Goal: Task Accomplishment & Management: Complete application form

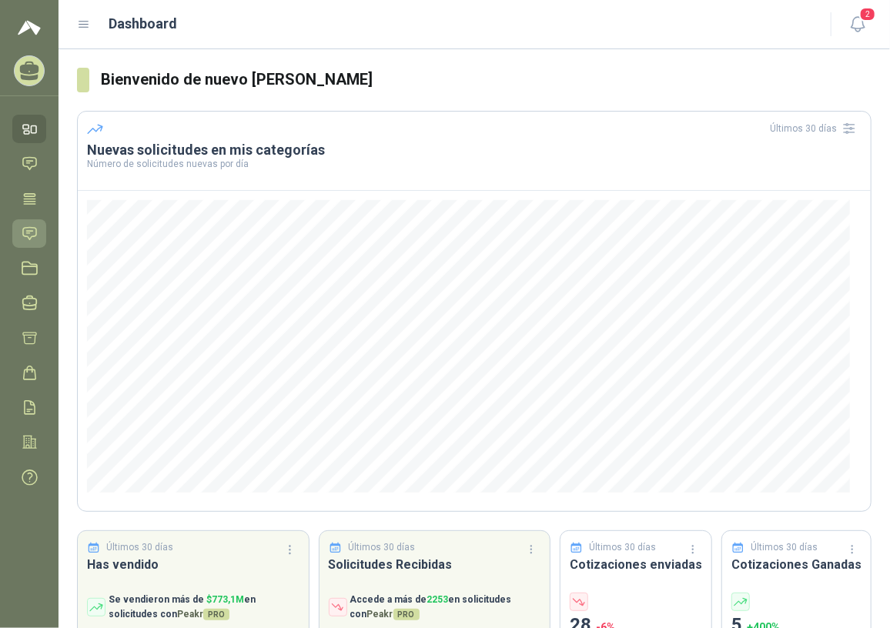
click at [31, 232] on icon at bounding box center [30, 234] width 16 height 16
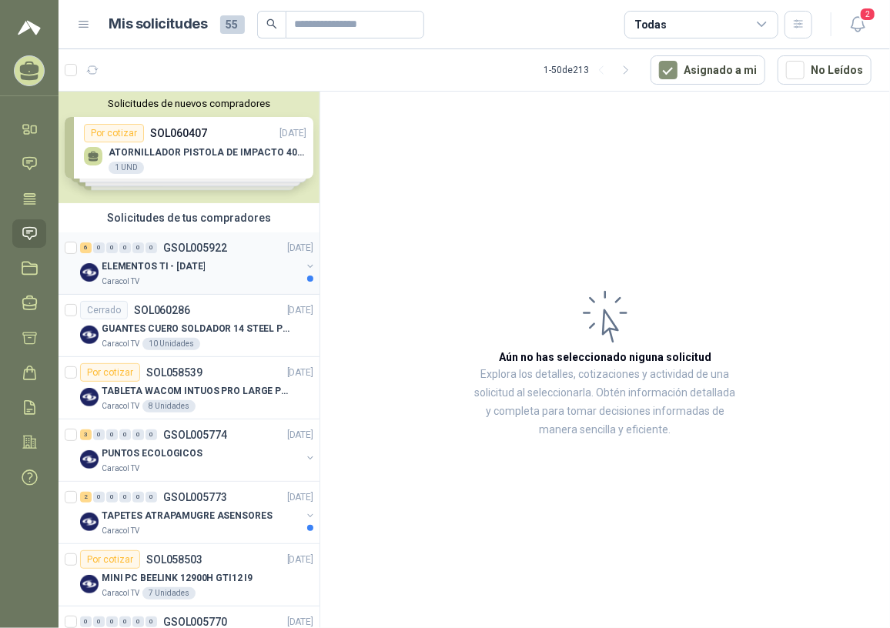
click at [169, 265] on p "ELEMENTOS TI - [DATE]" at bounding box center [153, 266] width 103 height 15
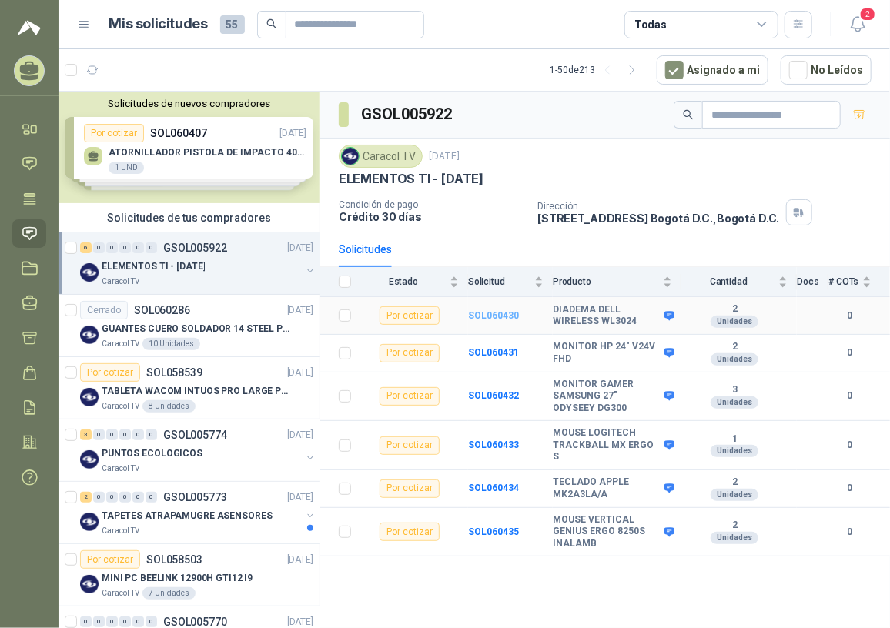
click at [513, 310] on b "SOL060430" at bounding box center [493, 315] width 51 height 11
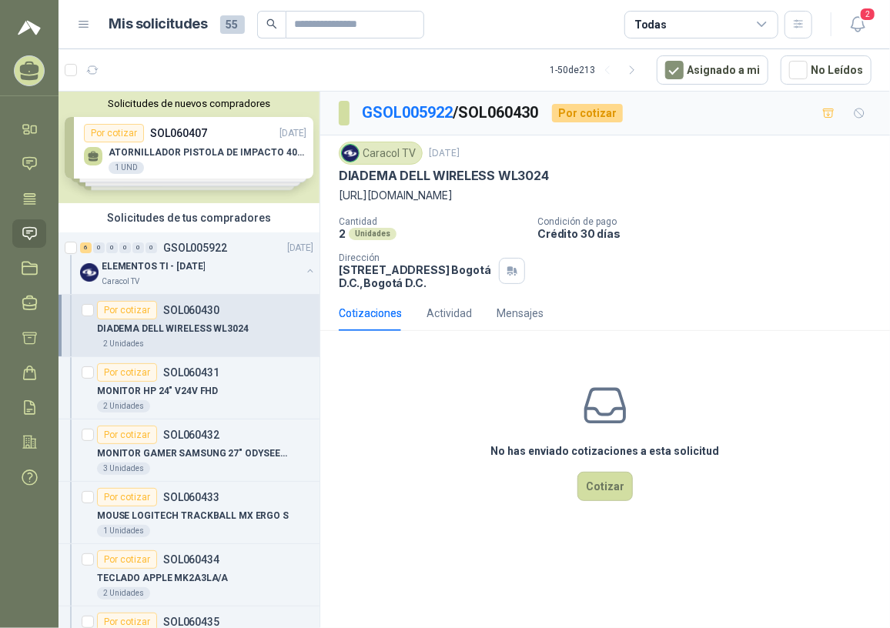
drag, startPoint x: 338, startPoint y: 189, endPoint x: 474, endPoint y: 223, distance: 140.6
click at [474, 223] on div "Caracol TV [DATE] DIADEMA DELL WIRELESS WL3024 [URL][DOMAIN_NAME] Cantidad 2 Un…" at bounding box center [605, 216] width 533 height 148
copy p "[URL][DOMAIN_NAME]"
drag, startPoint x: 497, startPoint y: 170, endPoint x: 555, endPoint y: 172, distance: 57.8
click at [555, 172] on div "DIADEMA DELL WIRELESS WL3024" at bounding box center [605, 176] width 533 height 16
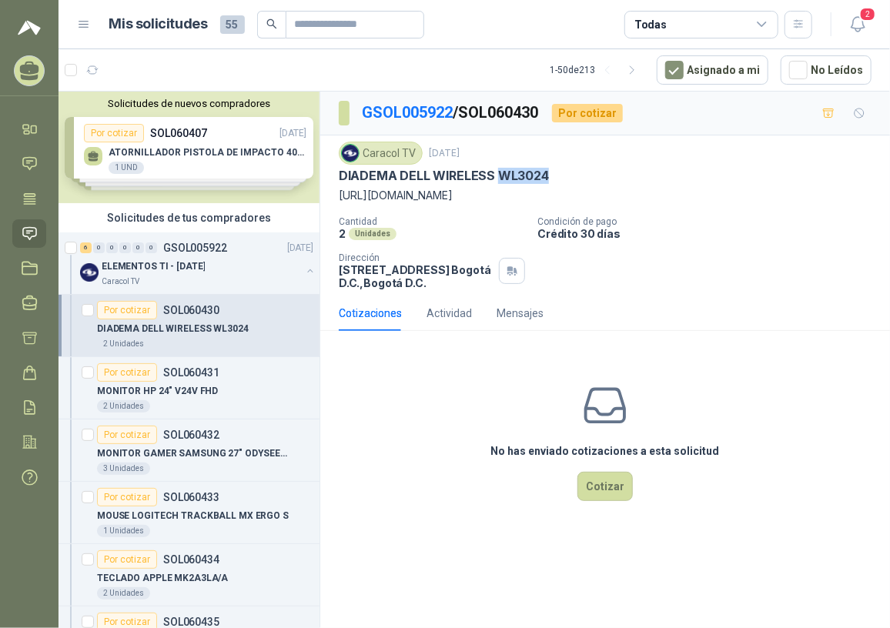
copy p "WL3024"
click at [349, 182] on p "DIADEMA DELL WIRELESS WL3024" at bounding box center [444, 176] width 210 height 16
drag, startPoint x: 334, startPoint y: 178, endPoint x: 566, endPoint y: 170, distance: 231.8
click at [566, 170] on div "Caracol TV [DATE] DIADEMA DELL WIRELESS WL3024 [URL][DOMAIN_NAME] Cantidad 2 Un…" at bounding box center [605, 215] width 570 height 160
drag, startPoint x: 566, startPoint y: 170, endPoint x: 520, endPoint y: 165, distance: 46.4
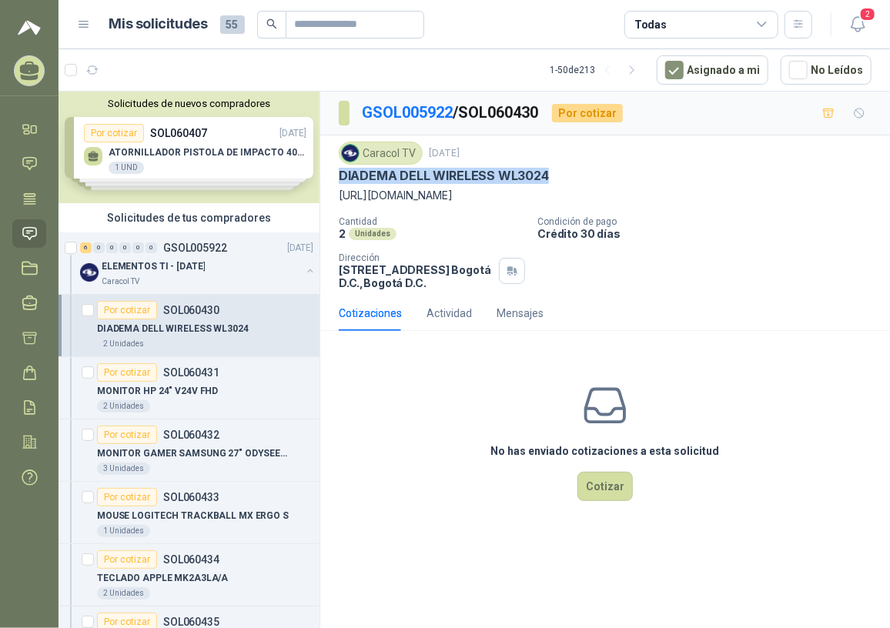
copy p "DIADEMA DELL WIRELESS WL3024"
click at [216, 271] on div "ELEMENTOS TI - [DATE]" at bounding box center [201, 266] width 199 height 18
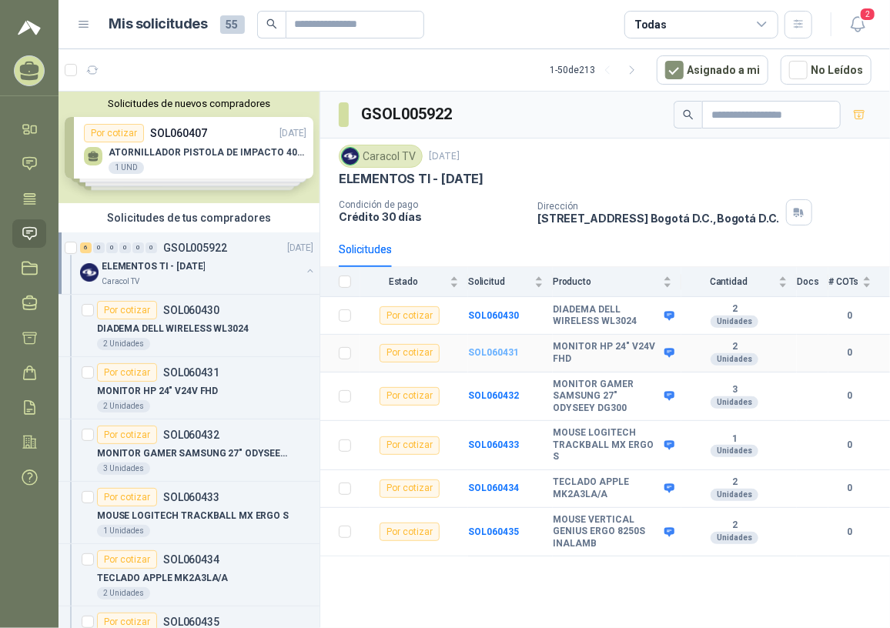
click at [494, 348] on b "SOL060431" at bounding box center [493, 352] width 51 height 11
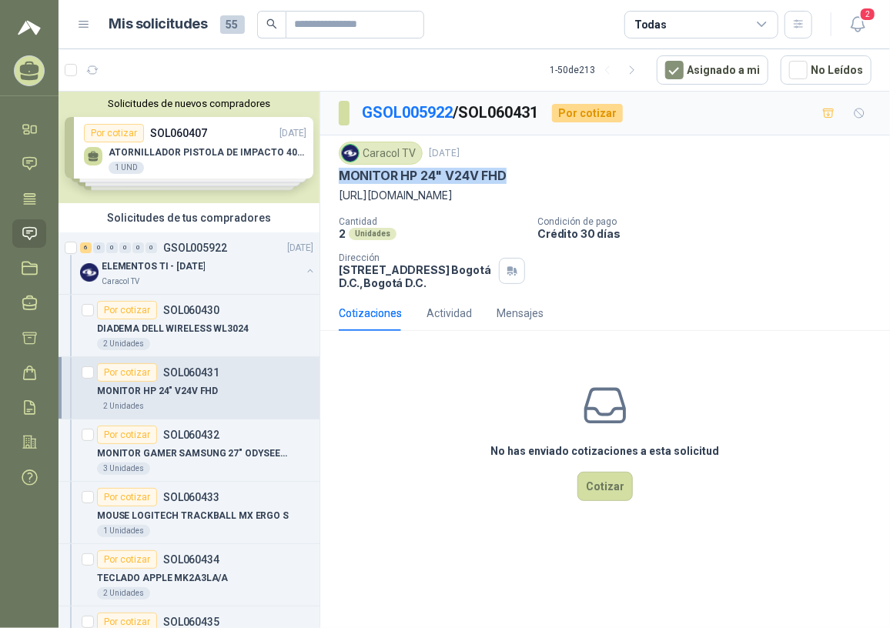
drag, startPoint x: 342, startPoint y: 175, endPoint x: 523, endPoint y: 175, distance: 181.7
click at [523, 175] on div "MONITOR HP 24" V24V FHD" at bounding box center [605, 176] width 533 height 16
copy p "MONITOR HP 24" V24V FHD"
click at [186, 271] on p "ELEMENTOS TI - [DATE]" at bounding box center [153, 266] width 103 height 15
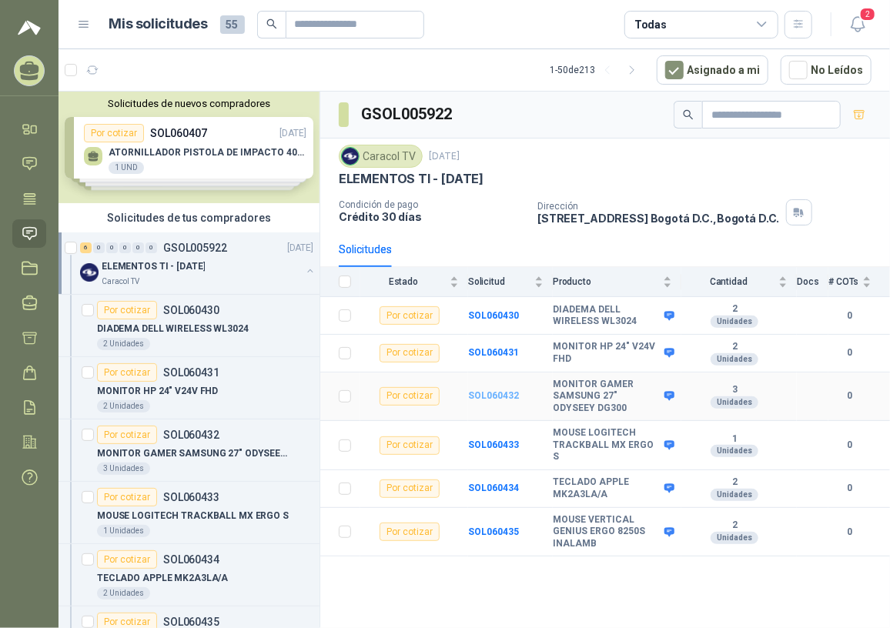
click at [497, 398] on b "SOL060432" at bounding box center [493, 395] width 51 height 11
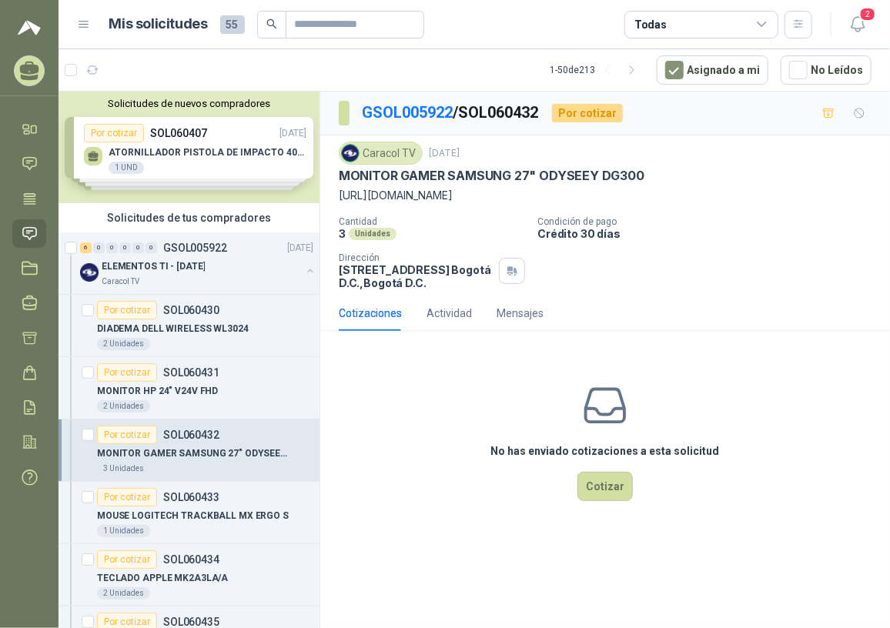
drag, startPoint x: 333, startPoint y: 169, endPoint x: 344, endPoint y: 170, distance: 10.8
click at [344, 170] on div "Caracol TV [DATE] MONITOR GAMER SAMSUNG 27" ODYSEEY DG300 [URL][DOMAIN_NAME] Ca…" at bounding box center [605, 215] width 570 height 160
drag, startPoint x: 337, startPoint y: 172, endPoint x: 647, endPoint y: 185, distance: 309.7
click at [647, 185] on div "Caracol TV [DATE] MONITOR GAMER SAMSUNG 27" ODYSEEY DG300 [URL][DOMAIN_NAME] Ca…" at bounding box center [605, 215] width 570 height 160
click at [645, 182] on div "MONITOR GAMER SAMSUNG 27" ODYSEEY DG300" at bounding box center [605, 176] width 533 height 16
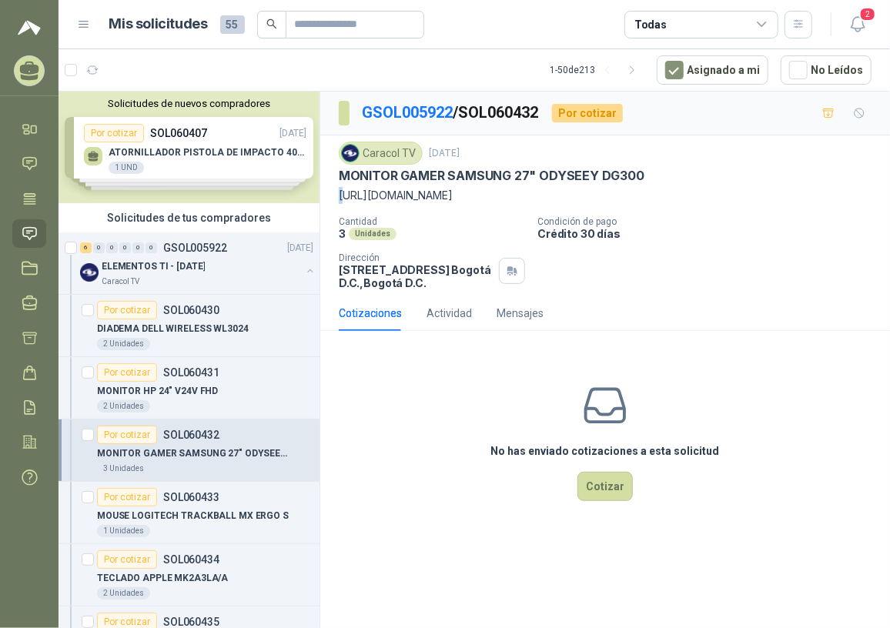
click at [346, 196] on p "[URL][DOMAIN_NAME]" at bounding box center [605, 195] width 533 height 17
drag, startPoint x: 346, startPoint y: 196, endPoint x: 357, endPoint y: 228, distance: 34.3
click at [352, 221] on div "Caracol TV [DATE] MONITOR GAMER SAMSUNG 27" ODYSEEY DG300 [URL][DOMAIN_NAME] Ca…" at bounding box center [605, 216] width 533 height 148
drag, startPoint x: 339, startPoint y: 169, endPoint x: 646, endPoint y: 176, distance: 306.4
click at [646, 176] on div "MONITOR GAMER SAMSUNG 27" ODYSEEY DG300" at bounding box center [605, 176] width 533 height 16
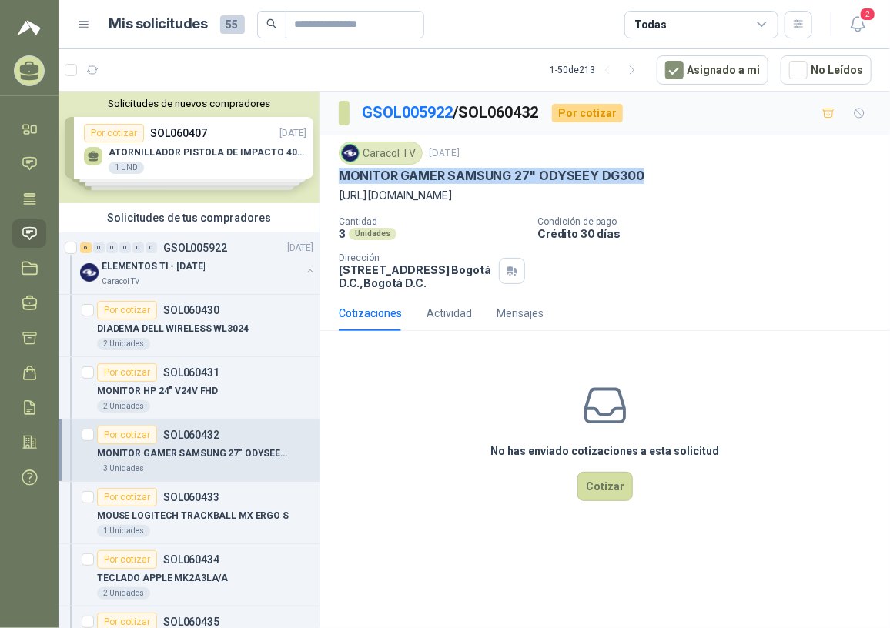
copy p "MONITOR GAMER SAMSUNG 27" ODYSEEY DG300"
click at [200, 506] on div "MOUSE LOGITECH TRACKBALL MX ERGO S" at bounding box center [205, 515] width 216 height 18
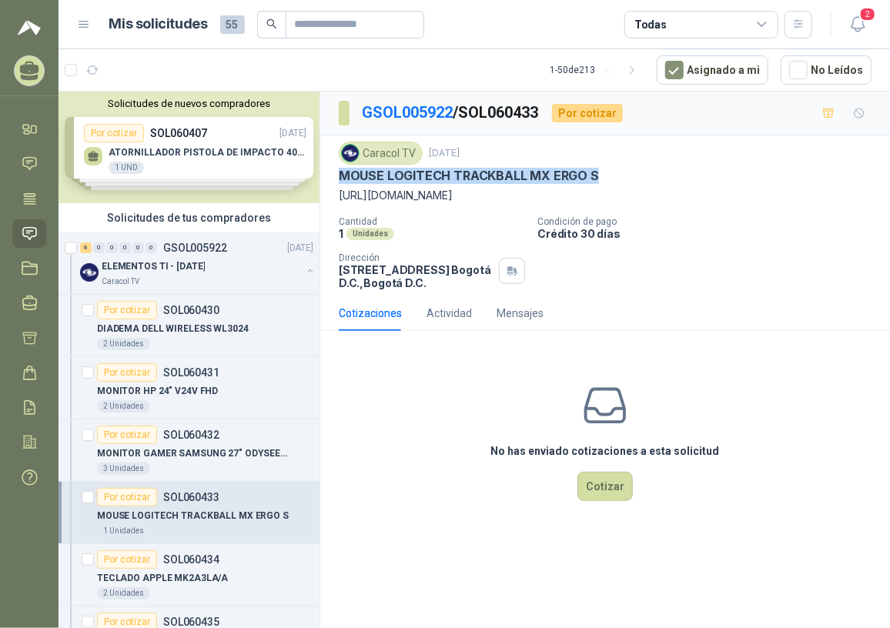
drag, startPoint x: 341, startPoint y: 173, endPoint x: 594, endPoint y: 184, distance: 253.5
click at [594, 184] on div "Caracol TV [DATE] MOUSE LOGITECH TRACKBALL MX ERGO S [URL][DOMAIN_NAME]" at bounding box center [605, 173] width 533 height 62
copy p "MOUSE LOGITECH TRACKBALL MX ERGO S"
click at [200, 561] on p "SOL060434" at bounding box center [191, 559] width 56 height 11
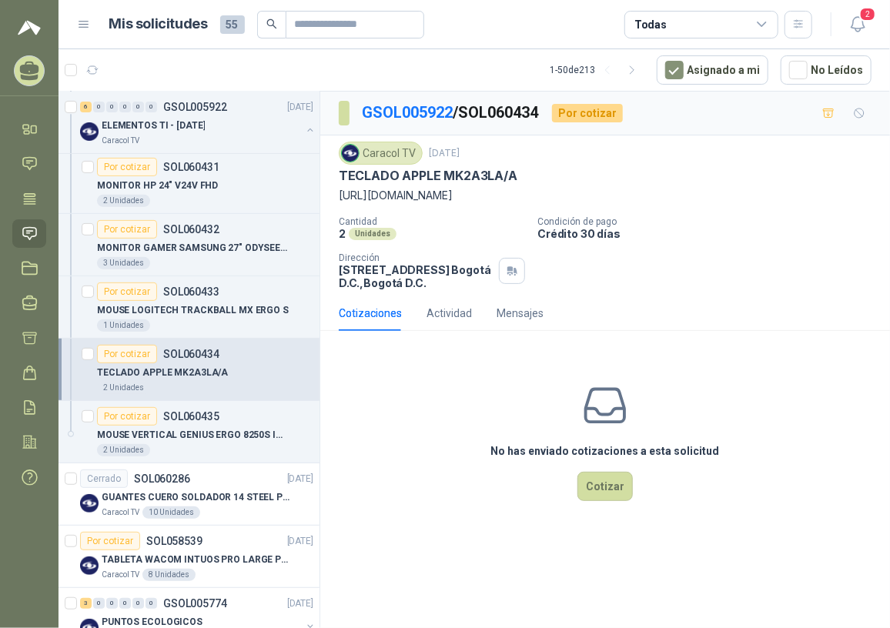
scroll to position [209, 0]
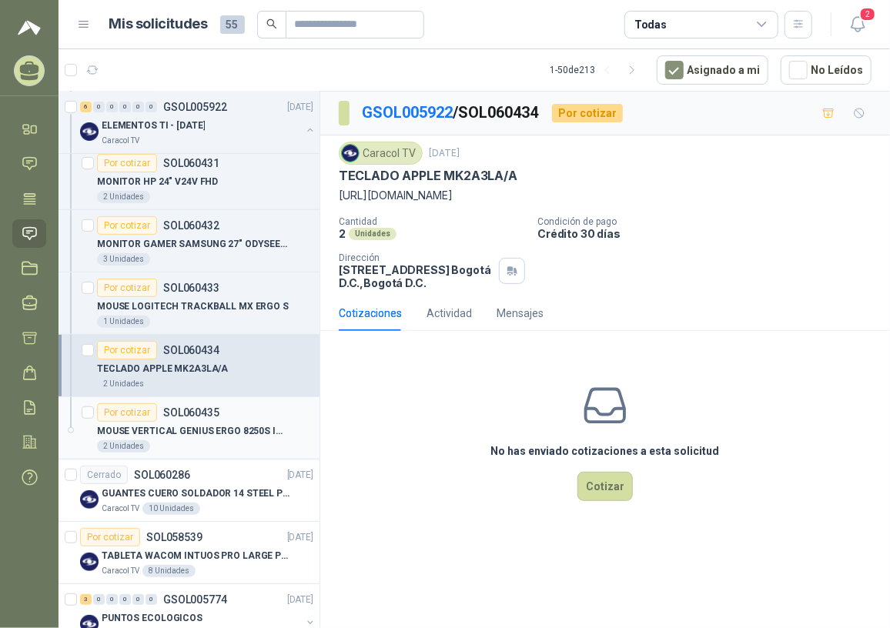
click at [217, 424] on p "MOUSE VERTICAL GENIUS ERGO 8250S INALAMB" at bounding box center [193, 431] width 192 height 15
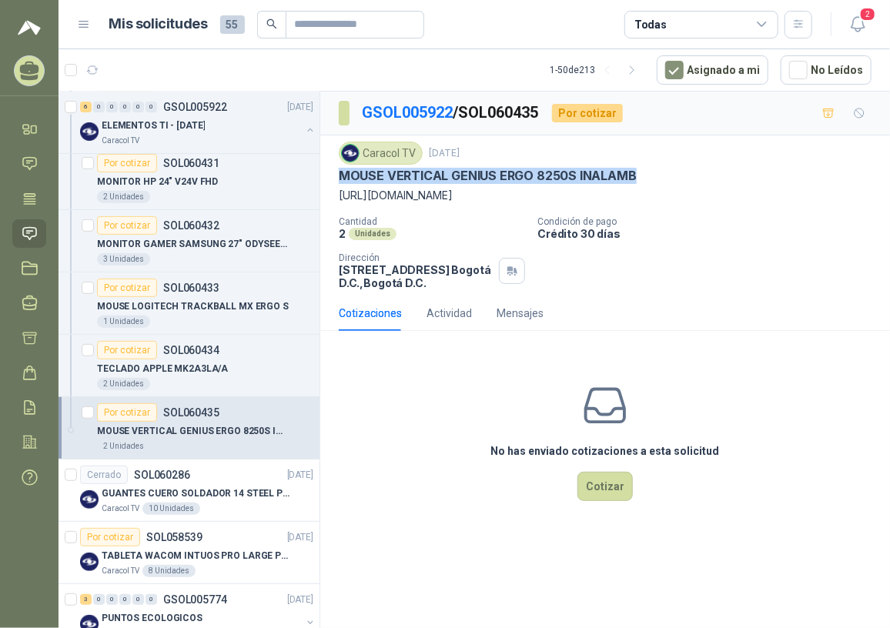
drag, startPoint x: 339, startPoint y: 172, endPoint x: 639, endPoint y: 172, distance: 299.4
click at [639, 172] on div "MOUSE VERTICAL GENIUS ERGO 8250S INALAMB" at bounding box center [605, 176] width 533 height 16
copy p "MOUSE VERTICAL GENIUS ERGO 8250S INALAMB"
click at [189, 383] on div "2 Unidades" at bounding box center [205, 384] width 216 height 12
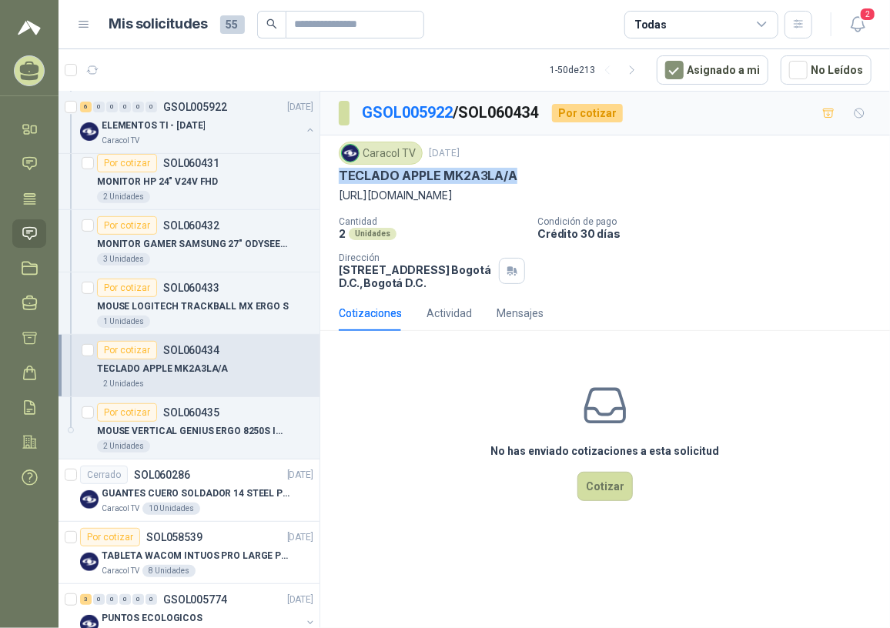
drag, startPoint x: 336, startPoint y: 175, endPoint x: 515, endPoint y: 174, distance: 178.6
click at [515, 174] on div "Caracol TV [DATE] TECLADO APPLE MK2A3LA/A [URL][DOMAIN_NAME] Cantidad 2 Unidade…" at bounding box center [605, 215] width 570 height 160
copy p "TECLADO APPLE MK2A3LA/A"
drag, startPoint x: 184, startPoint y: 483, endPoint x: 235, endPoint y: 504, distance: 55.2
click at [184, 484] on div "GUANTES CUERO SOLDADOR 14 STEEL PRO SAFE(ADJUNTO FICHA TECNIC)" at bounding box center [208, 493] width 212 height 18
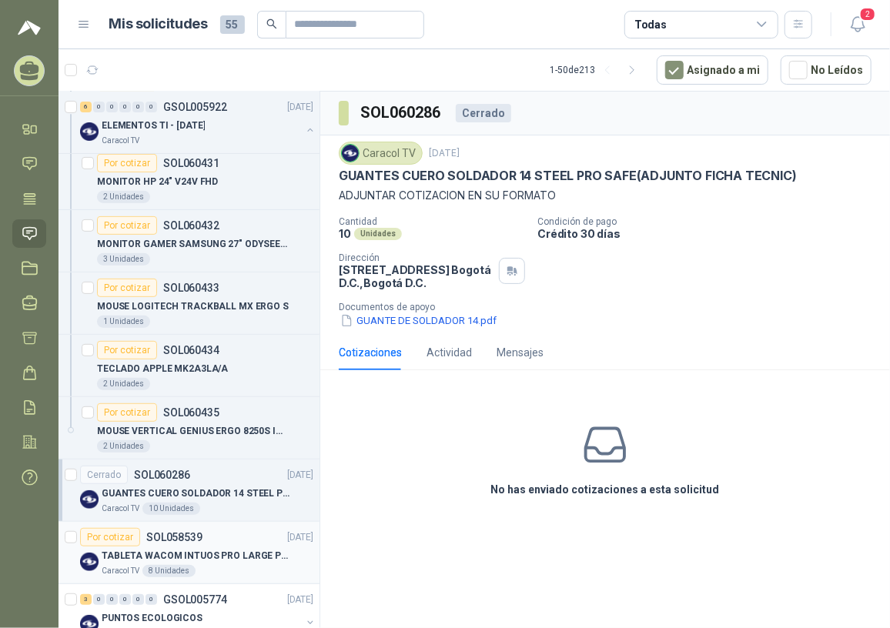
scroll to position [279, 0]
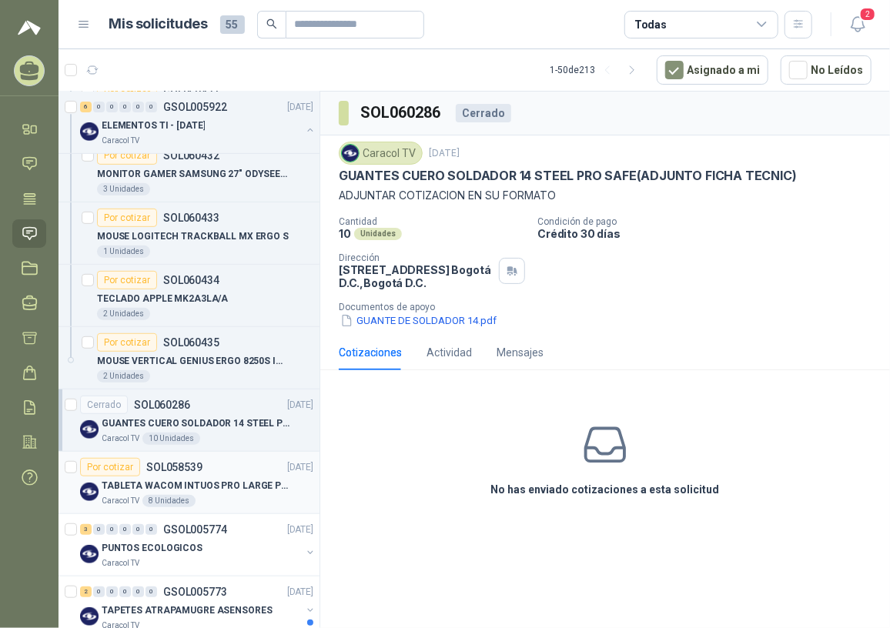
click at [211, 482] on p "TABLETA WACOM INTUOS PRO LARGE PTK870K0A" at bounding box center [198, 486] width 192 height 15
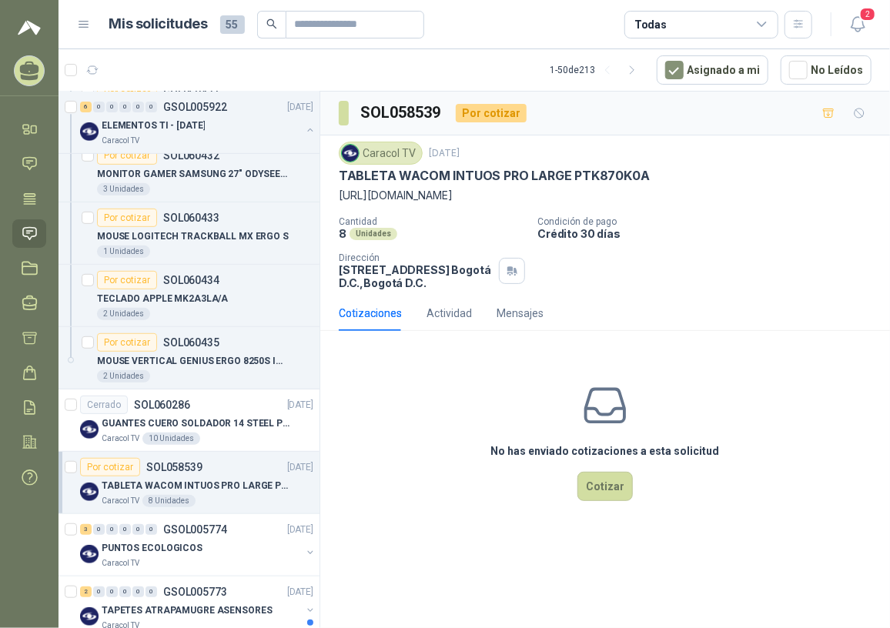
drag, startPoint x: 379, startPoint y: 193, endPoint x: 618, endPoint y: 217, distance: 240.6
click at [618, 204] on p "[URL][DOMAIN_NAME]" at bounding box center [605, 195] width 533 height 17
copy p "[URL][DOMAIN_NAME]"
drag, startPoint x: 342, startPoint y: 176, endPoint x: 522, endPoint y: 175, distance: 180.1
click at [522, 175] on p "TABLETA WACOM INTUOS PRO LARGE PTK870K0A" at bounding box center [494, 176] width 311 height 16
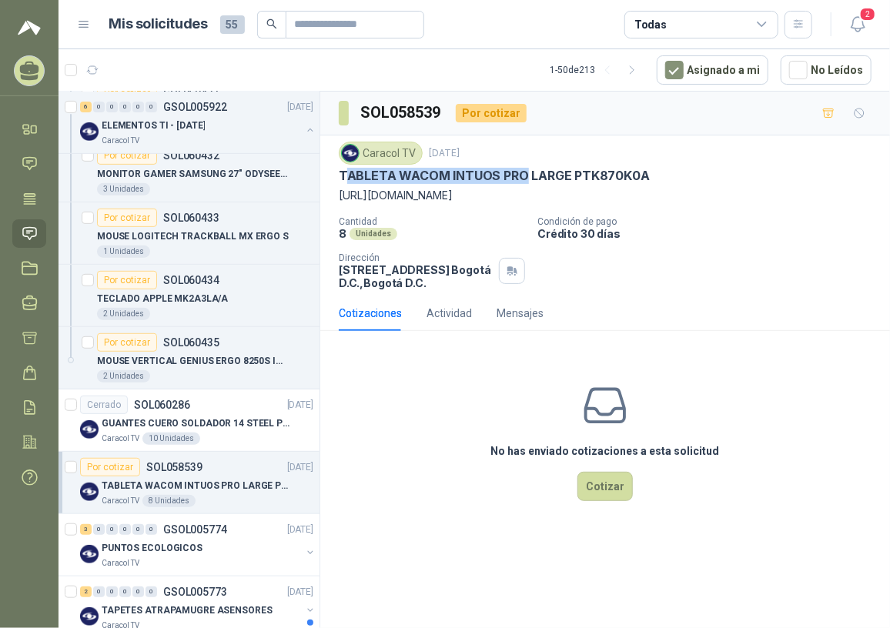
drag, startPoint x: 522, startPoint y: 175, endPoint x: 413, endPoint y: 176, distance: 108.5
click at [470, 182] on p "TABLETA WACOM INTUOS PRO LARGE PTK870K0A" at bounding box center [494, 176] width 311 height 16
drag, startPoint x: 339, startPoint y: 173, endPoint x: 640, endPoint y: 170, distance: 300.2
click at [640, 170] on p "TABLETA WACOM INTUOS PRO LARGE PTK870K0A" at bounding box center [494, 176] width 311 height 16
copy p "TABLETA WACOM INTUOS PRO LARGE PTK870K0A"
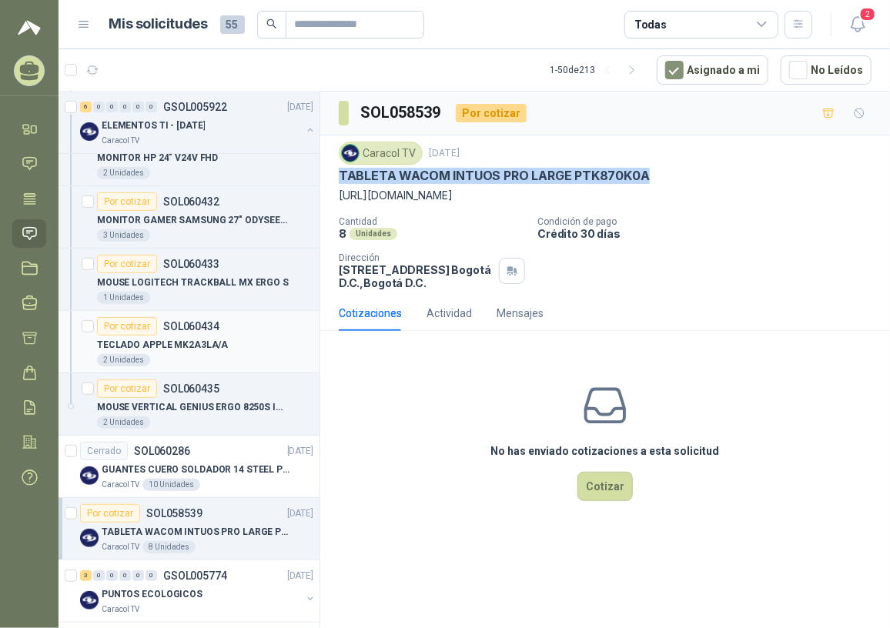
scroll to position [209, 0]
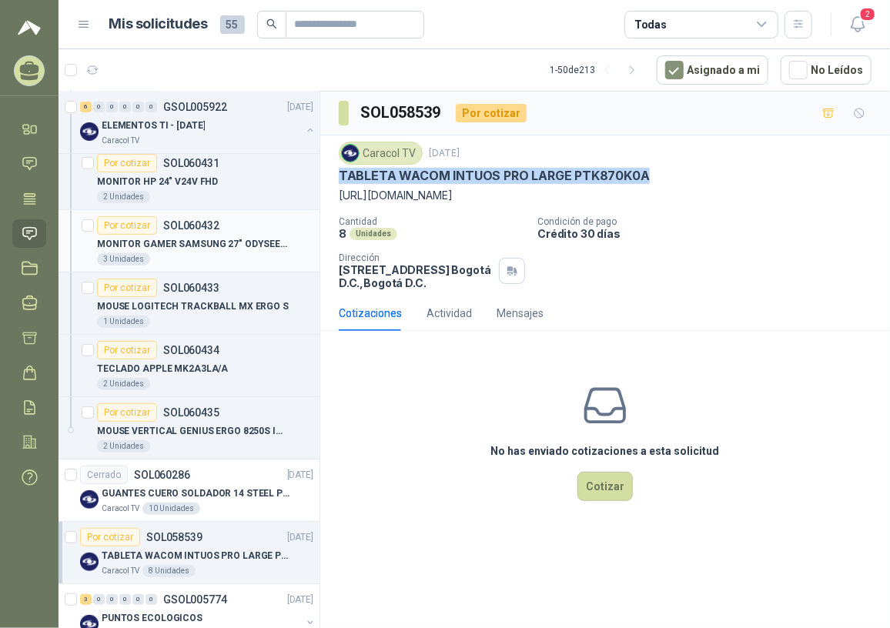
click at [222, 239] on p "MONITOR GAMER SAMSUNG 27" ODYSEEY DG300" at bounding box center [193, 244] width 192 height 15
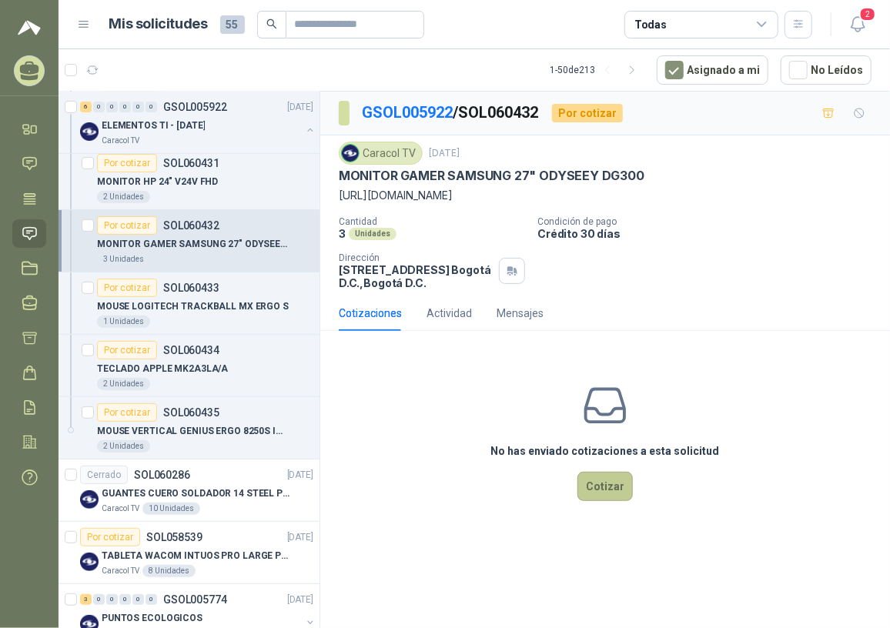
click at [615, 501] on button "Cotizar" at bounding box center [604, 486] width 55 height 29
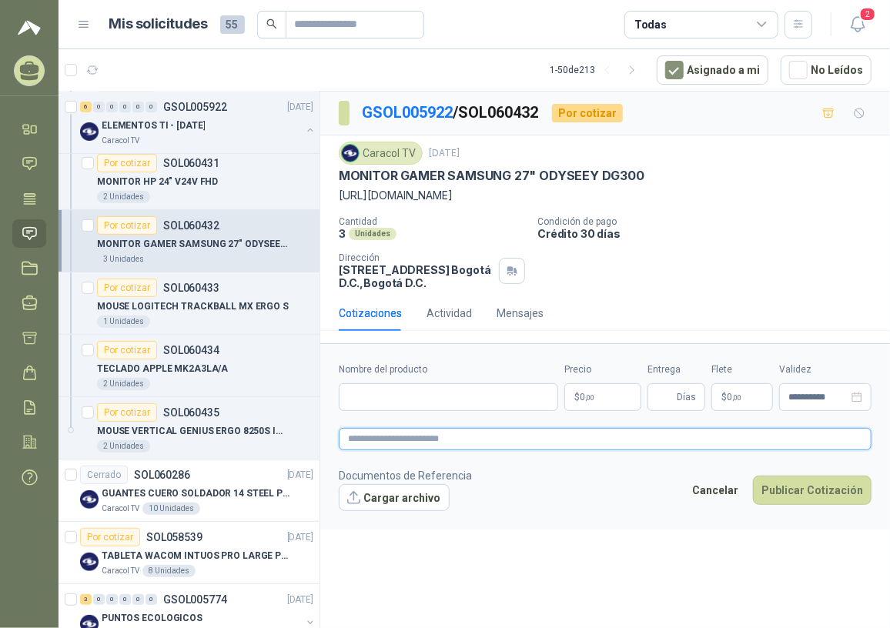
click at [376, 450] on textarea at bounding box center [605, 439] width 533 height 22
type textarea "*"
type textarea "**"
type textarea "***"
type textarea "****"
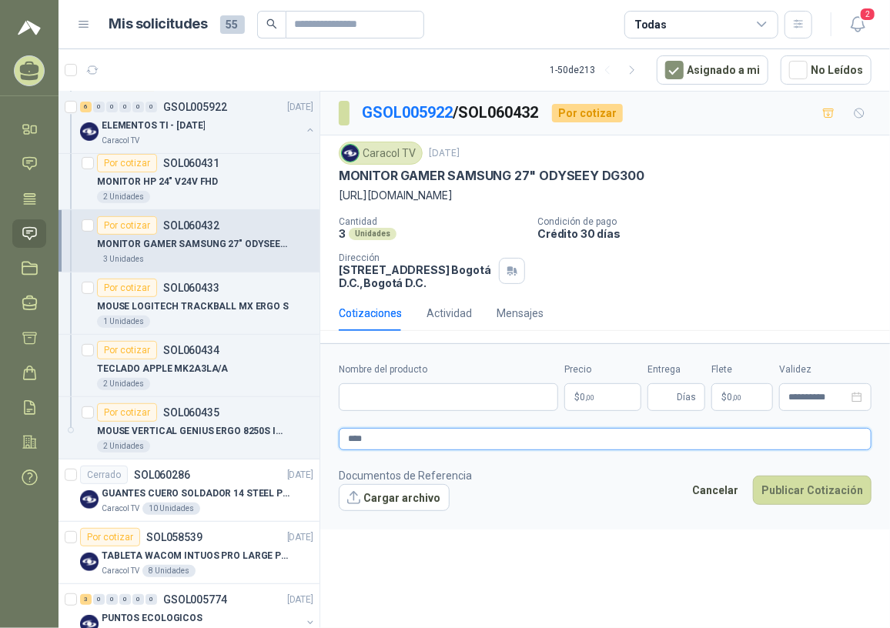
paste textarea "**********"
type textarea "**********"
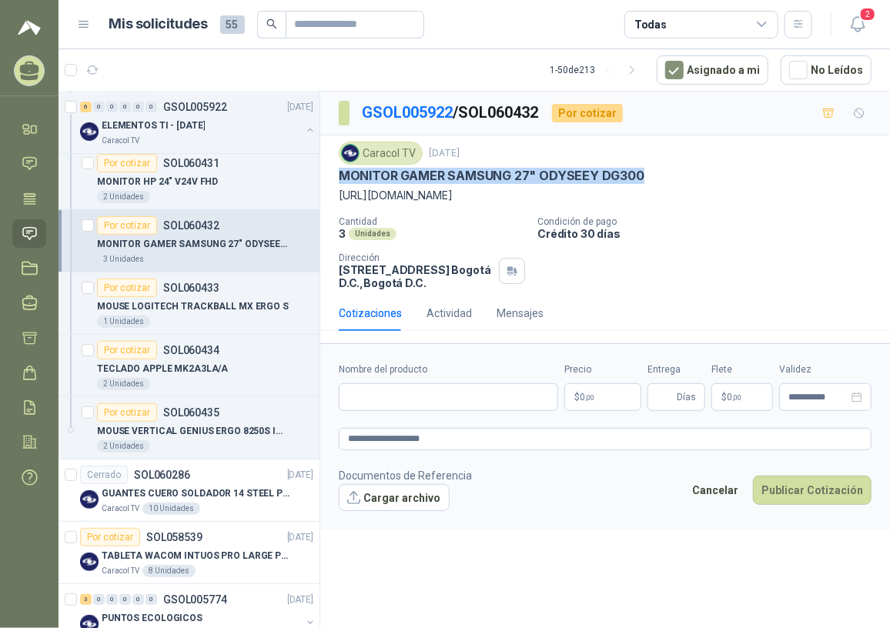
drag, startPoint x: 362, startPoint y: 176, endPoint x: 641, endPoint y: 176, distance: 279.4
click at [641, 176] on div "MONITOR GAMER SAMSUNG 27" ODYSEEY DG300" at bounding box center [605, 176] width 533 height 16
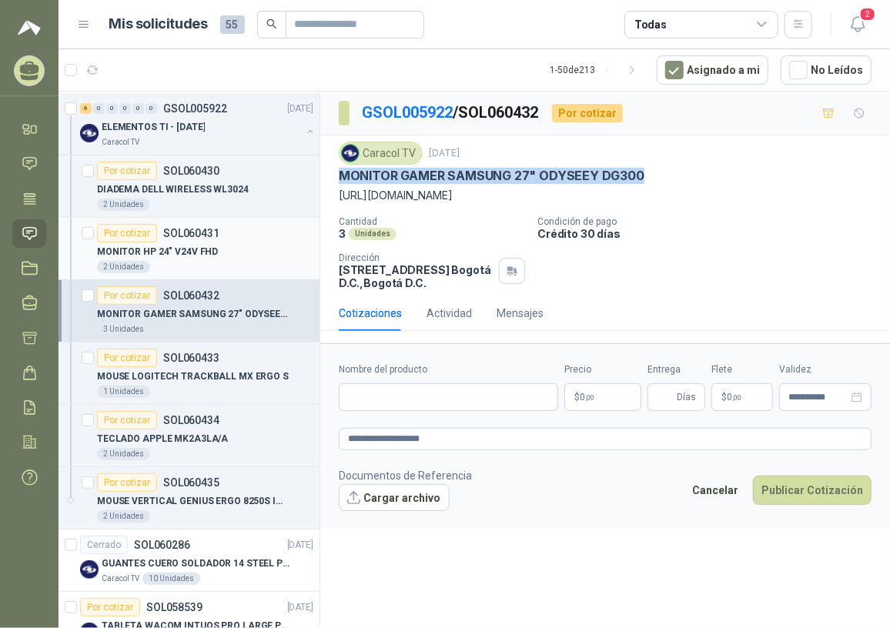
click at [187, 250] on p "MONITOR HP 24" V24V FHD" at bounding box center [157, 252] width 121 height 15
